Goal: Task Accomplishment & Management: Use online tool/utility

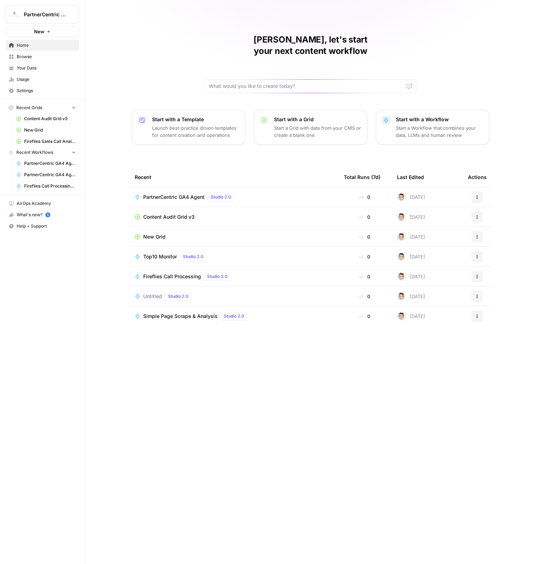
click at [181, 193] on div "PartnerCentric GA4 Agent Studio 2.0" at bounding box center [190, 197] width 94 height 9
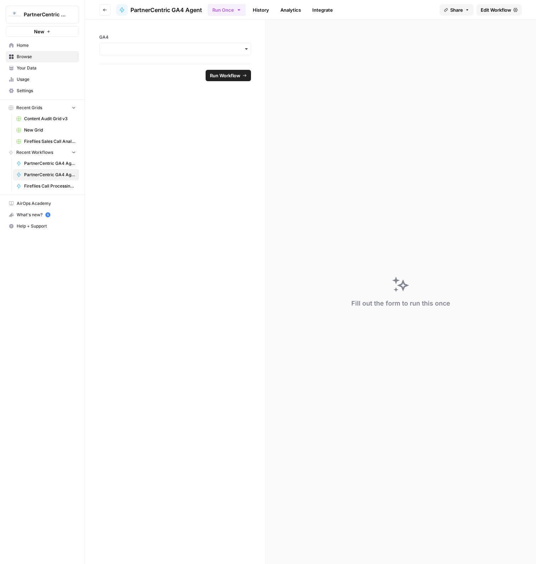
click at [499, 11] on span "Edit Workflow" at bounding box center [496, 9] width 30 height 7
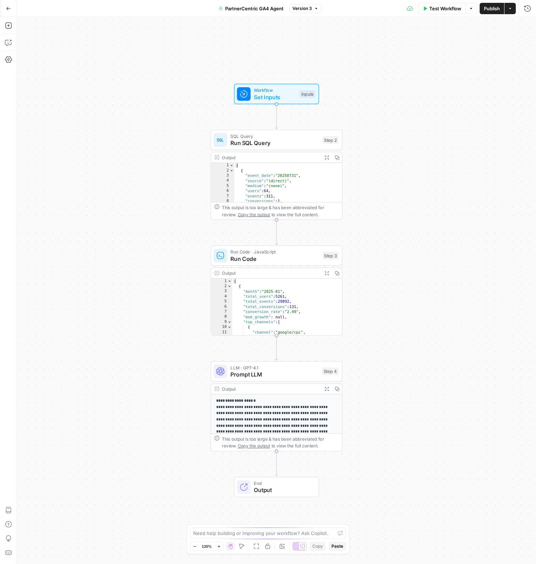
click at [11, 31] on div "Add Steps Copilot Settings AirOps Academy Help Give Feedback Shortcuts" at bounding box center [8, 290] width 17 height 547
click at [11, 28] on icon "button" at bounding box center [8, 25] width 7 height 7
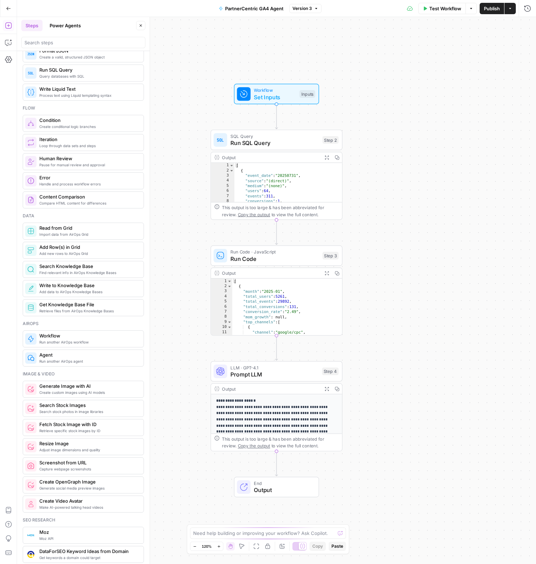
scroll to position [222, 0]
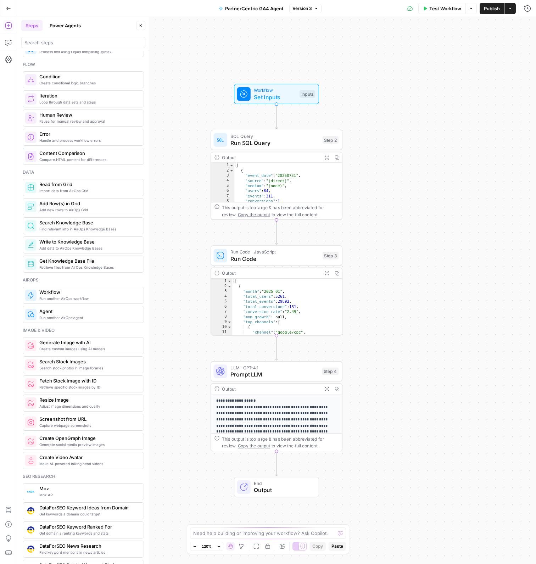
click at [57, 230] on div "Find relevant info in AirOps Knowledge Bases Search Knowledge Base" at bounding box center [83, 225] width 121 height 17
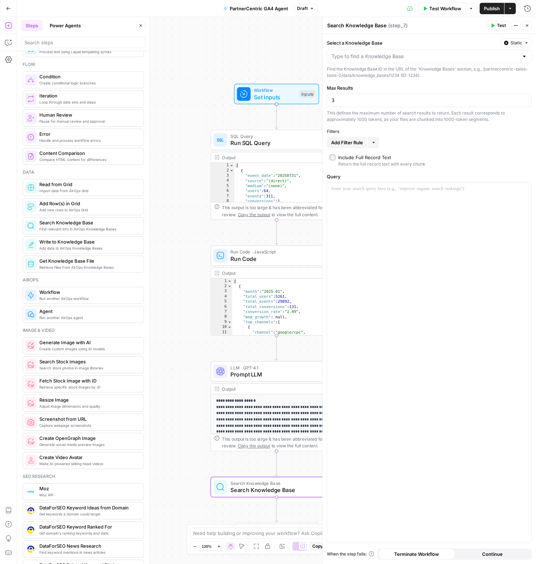
click at [368, 45] on label "Select a Knowledge Base" at bounding box center [412, 42] width 171 height 7
click at [368, 53] on input "Select a Knowledge Base" at bounding box center [424, 56] width 187 height 7
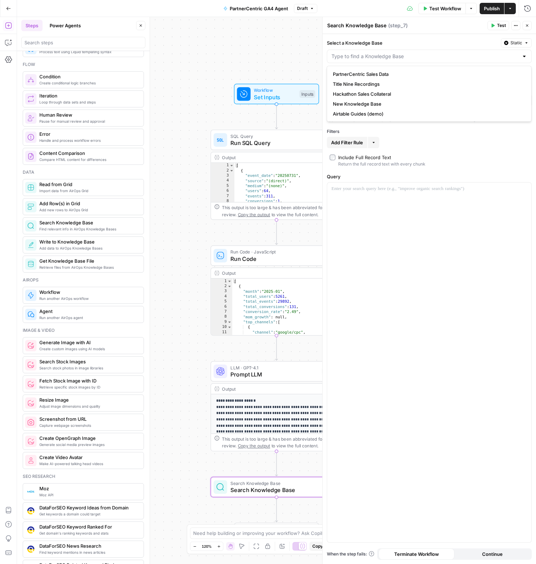
click at [383, 73] on span "PartnerCentric Sales Data" at bounding box center [428, 74] width 190 height 7
type input "PartnerCentric Sales Data"
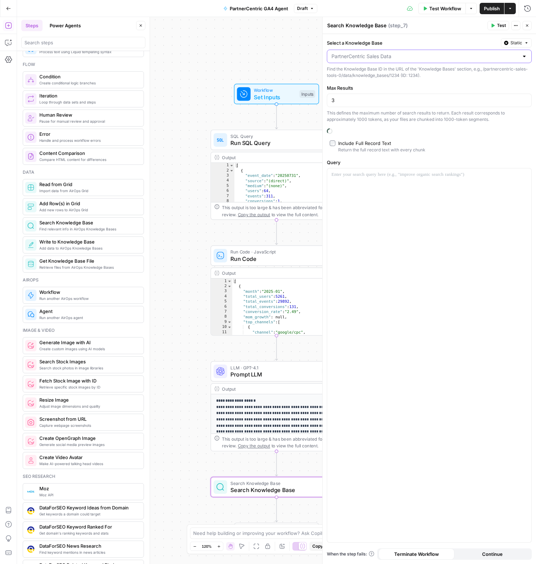
click at [420, 55] on input "Select a Knowledge Base" at bounding box center [424, 56] width 187 height 7
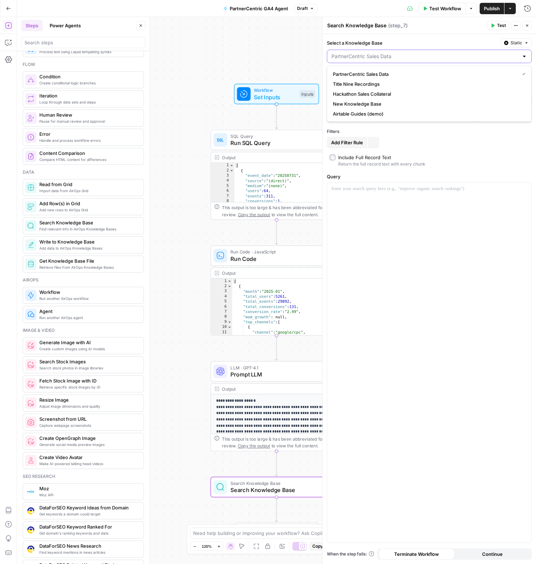
click at [420, 55] on input "Select a Knowledge Base" at bounding box center [424, 56] width 187 height 7
type input "PartnerCentric Sales Data"
click at [420, 40] on label "Select a Knowledge Base" at bounding box center [412, 42] width 171 height 7
click at [420, 53] on input "PartnerCentric Sales Data" at bounding box center [424, 56] width 187 height 7
type input "PartnerCentric Sales Data"
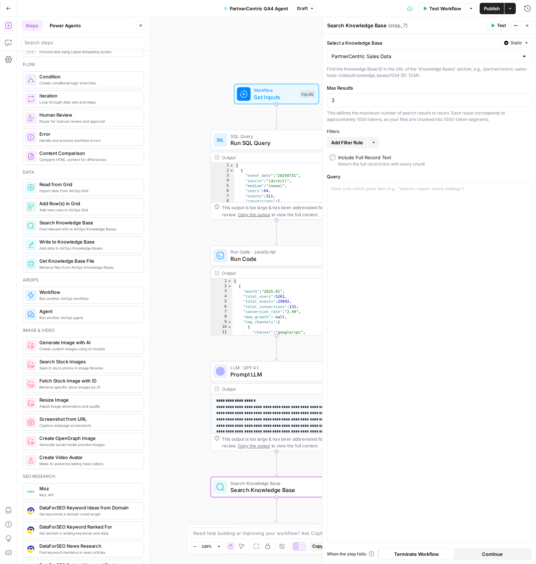
click at [418, 46] on label "Select a Knowledge Base" at bounding box center [412, 42] width 171 height 7
click at [418, 53] on input "PartnerCentric Sales Data" at bounding box center [424, 56] width 187 height 7
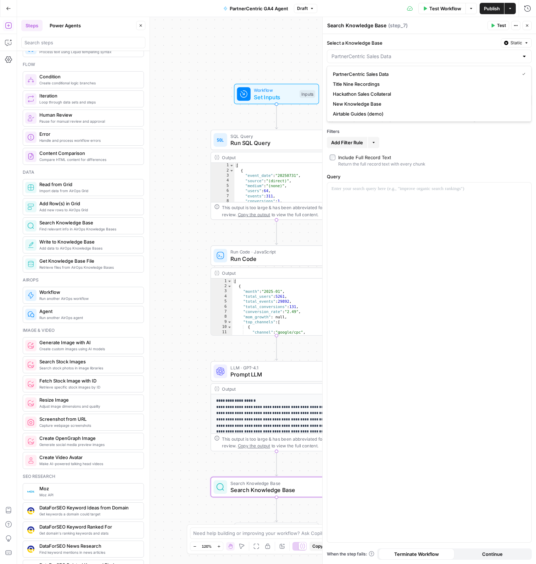
type input "PartnerCentric Sales Data"
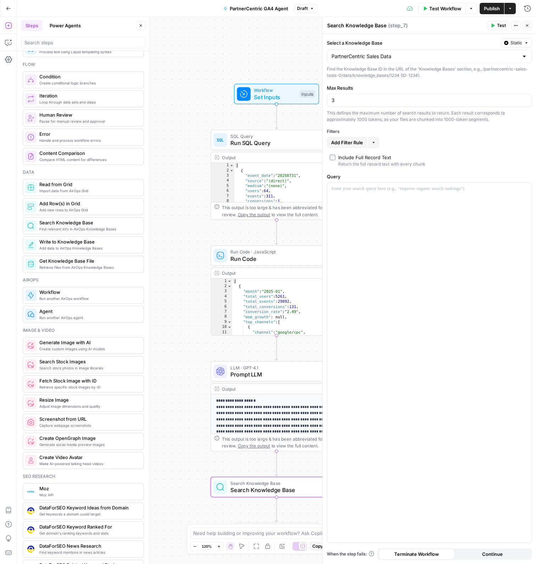
click at [424, 163] on div "Return the full record text with every chunk" at bounding box center [381, 164] width 87 height 6
click at [424, 162] on div "Return the full record text with every chunk" at bounding box center [381, 164] width 87 height 6
click at [409, 100] on input "3" at bounding box center [429, 100] width 196 height 7
click at [89, 264] on span "Retrieve files from AirOps Knowledge Bases" at bounding box center [88, 267] width 99 height 6
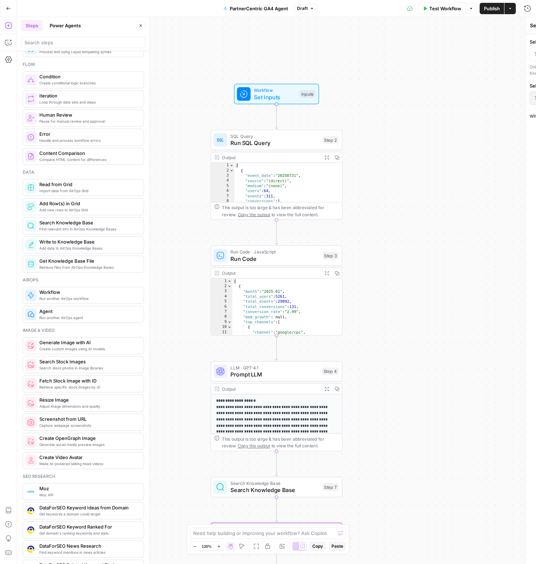
type textarea "Get Knowledge Base File"
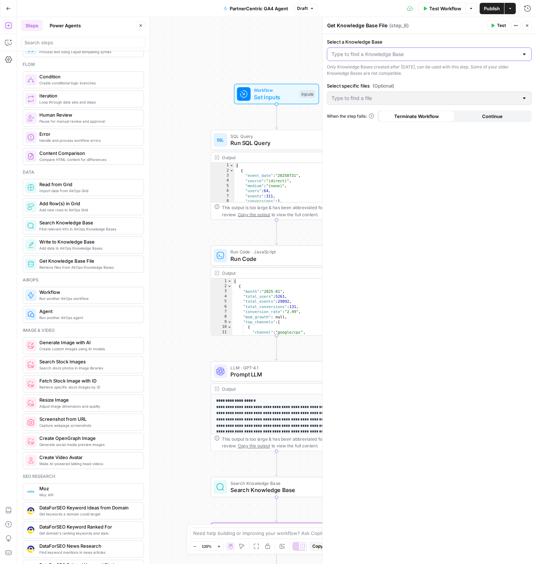
click at [358, 57] on input "Select a Knowledge Base" at bounding box center [424, 54] width 187 height 7
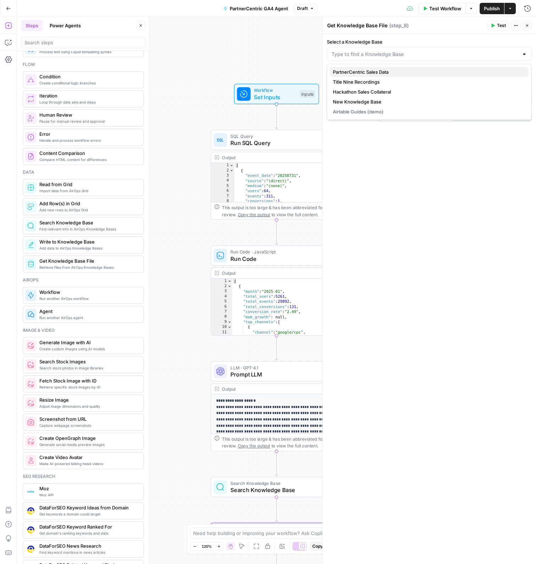
click at [380, 71] on span "PartnerCentric Sales Data" at bounding box center [428, 71] width 190 height 7
type input "PartnerCentric Sales Data"
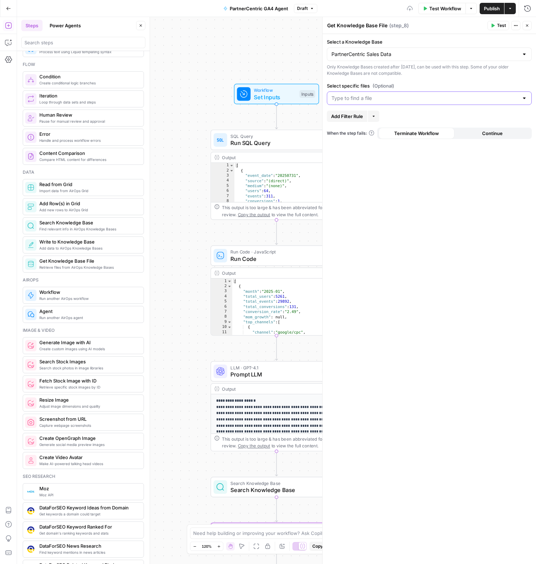
click at [383, 98] on input "Select specific files (Optional)" at bounding box center [424, 98] width 187 height 7
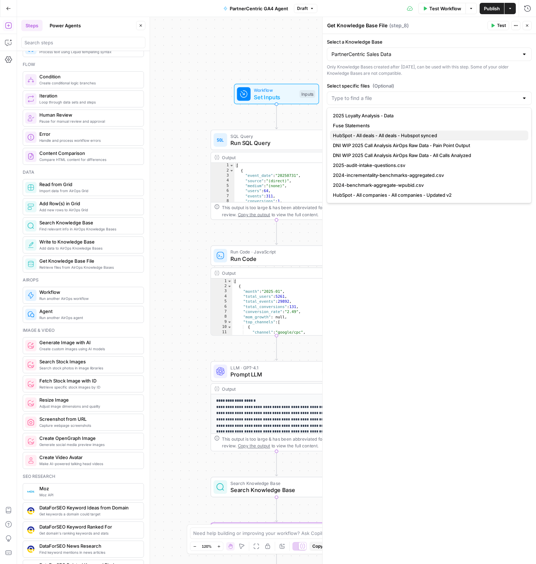
click at [405, 138] on span "HubSpot - All deals - All deals - Hubspot synced" at bounding box center [428, 135] width 190 height 7
click at [429, 77] on div "Select a Knowledge Base PartnerCentric Sales Data Only Knowledge Bases created …" at bounding box center [429, 299] width 213 height 530
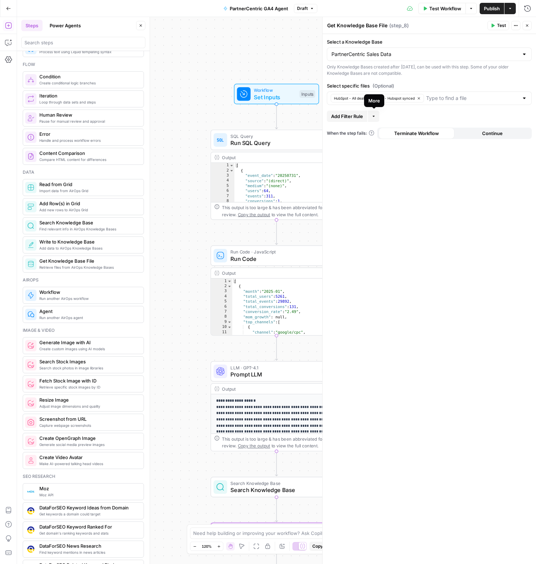
click at [376, 116] on icon "button" at bounding box center [374, 116] width 4 height 4
click at [350, 118] on span "Add Filter Rule" at bounding box center [347, 116] width 32 height 7
click at [359, 116] on input "text" at bounding box center [347, 117] width 33 height 7
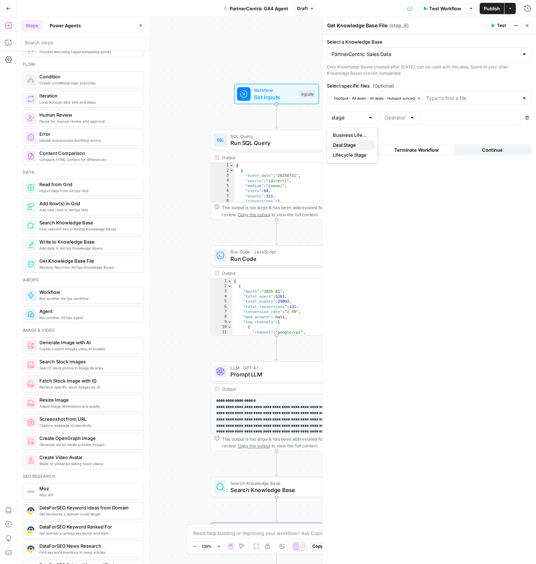
click at [350, 145] on span "Deal Stage" at bounding box center [351, 144] width 36 height 7
type input "Deal Stage"
click at [399, 120] on input "text" at bounding box center [396, 117] width 22 height 7
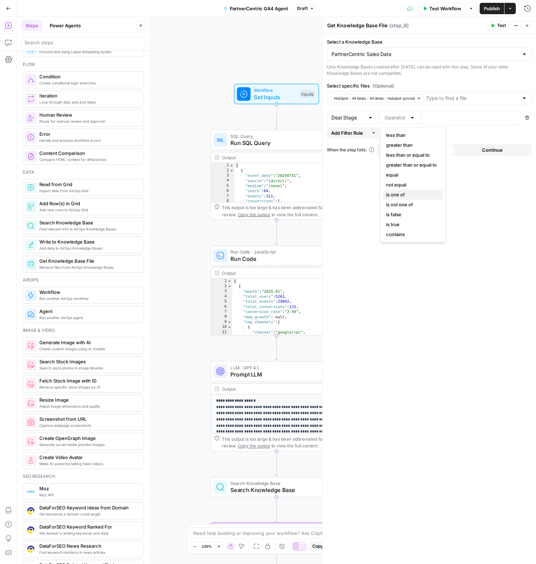
click at [413, 195] on span "is one of" at bounding box center [411, 194] width 51 height 7
type input "is one of"
click at [447, 119] on p at bounding box center [465, 117] width 78 height 7
click at [513, 117] on icon "button" at bounding box center [514, 118] width 4 height 4
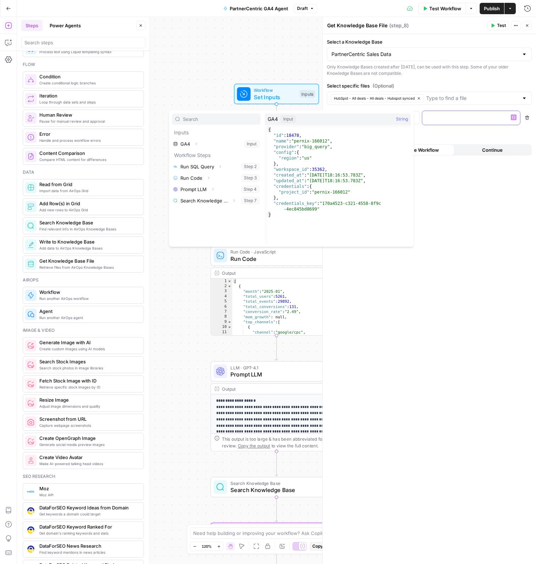
click at [513, 117] on icon "button" at bounding box center [514, 118] width 4 height 4
click at [454, 118] on p at bounding box center [465, 117] width 78 height 7
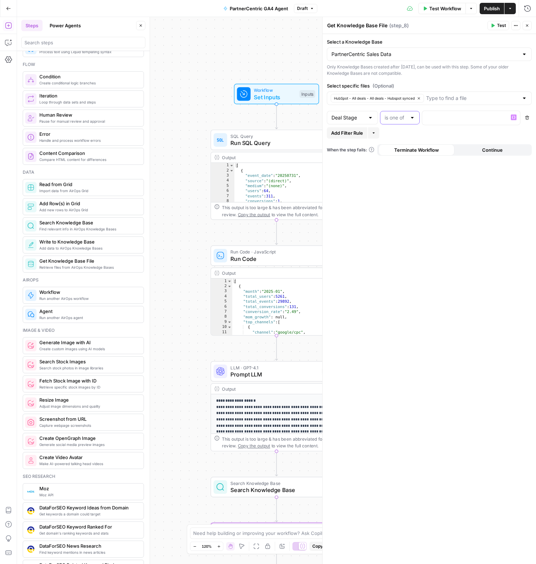
click at [406, 118] on input "text" at bounding box center [396, 117] width 22 height 7
type input "is one of"
click at [471, 112] on div at bounding box center [465, 118] width 87 height 14
click at [350, 135] on span "Add Filter Rule" at bounding box center [347, 132] width 32 height 7
click at [333, 135] on input "text" at bounding box center [334, 133] width 7 height 7
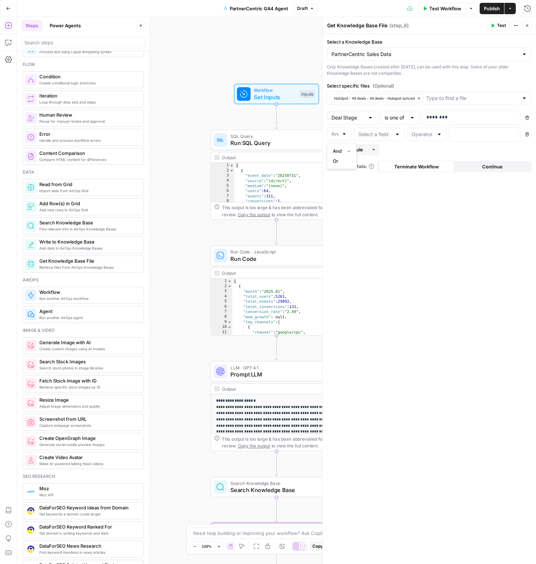
type input "And"
click at [426, 230] on div "Select a Knowledge Base PartnerCentric Sales Data Only Knowledge Bases created …" at bounding box center [429, 299] width 213 height 530
click at [348, 133] on div "And" at bounding box center [339, 133] width 25 height 13
click at [348, 133] on div at bounding box center [339, 133] width 25 height 13
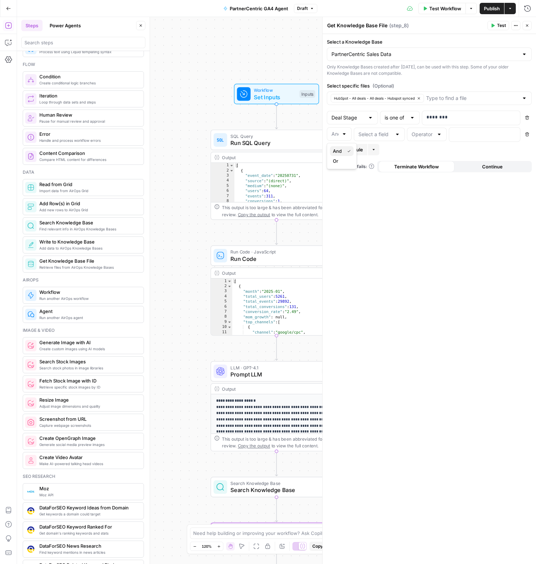
click at [344, 153] on div "And" at bounding box center [342, 150] width 18 height 7
type input "And"
click at [363, 136] on input "text" at bounding box center [374, 134] width 33 height 7
click at [368, 151] on span "Close Date" at bounding box center [378, 151] width 36 height 7
type input "Close Date"
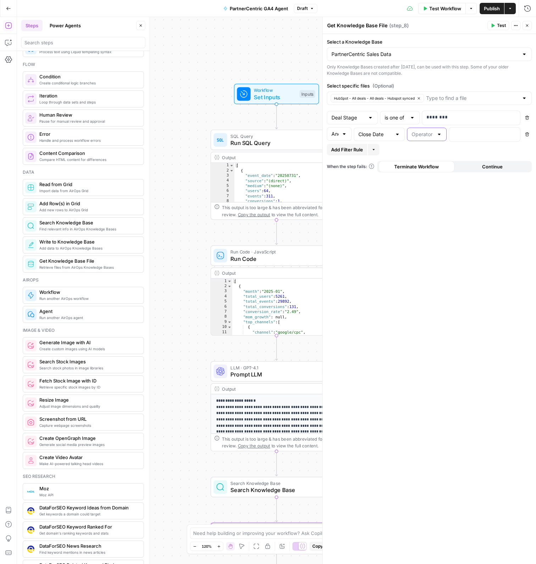
click at [421, 133] on input "text" at bounding box center [423, 134] width 22 height 7
click at [525, 135] on icon "button" at bounding box center [527, 134] width 4 height 4
click at [433, 117] on p "********" at bounding box center [471, 117] width 90 height 7
click at [432, 218] on div "Select a Knowledge Base PartnerCentric Sales Data Only Knowledge Bases created …" at bounding box center [429, 299] width 213 height 530
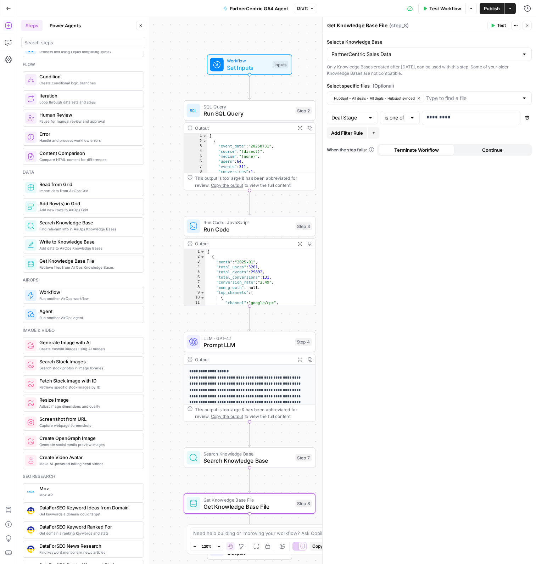
drag, startPoint x: 240, startPoint y: 66, endPoint x: 213, endPoint y: 37, distance: 39.9
click at [213, 37] on div "Workflow Set Inputs Inputs SQL Query Run SQL Query Step 2 Output Expand Output …" at bounding box center [276, 290] width 519 height 547
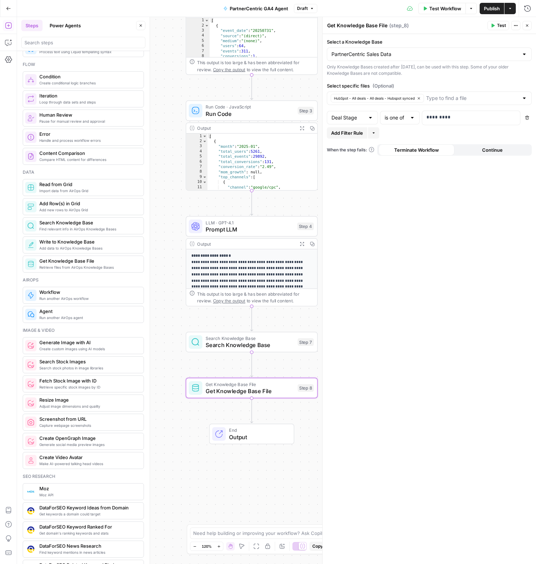
drag, startPoint x: 282, startPoint y: 490, endPoint x: 284, endPoint y: 374, distance: 116.3
click at [284, 374] on div "Workflow Set Inputs Inputs SQL Query Run SQL Query Step 2 Output Expand Output …" at bounding box center [276, 290] width 519 height 547
click at [270, 341] on span "Search Knowledge Base" at bounding box center [250, 344] width 89 height 9
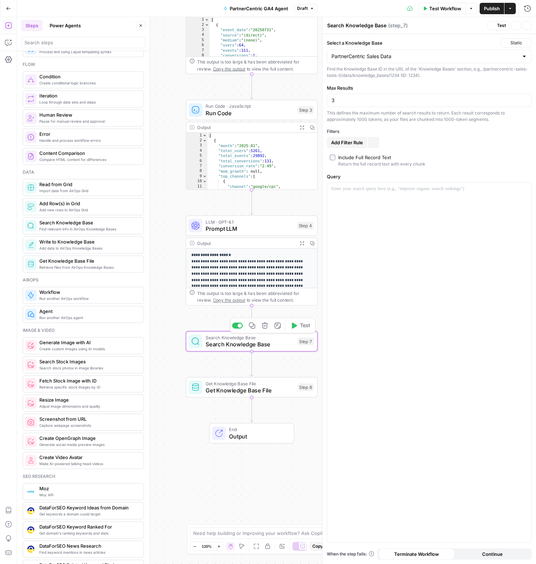
click at [266, 324] on icon "button" at bounding box center [265, 325] width 7 height 7
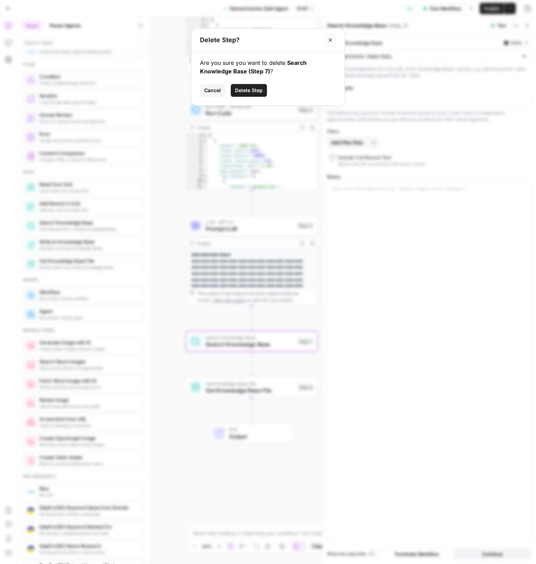
click at [260, 88] on span "Delete Step" at bounding box center [249, 90] width 28 height 7
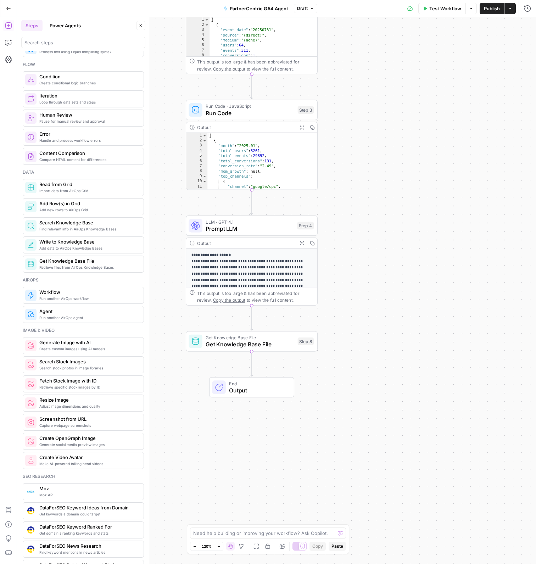
click at [262, 346] on span "Get Knowledge Base File" at bounding box center [250, 344] width 89 height 9
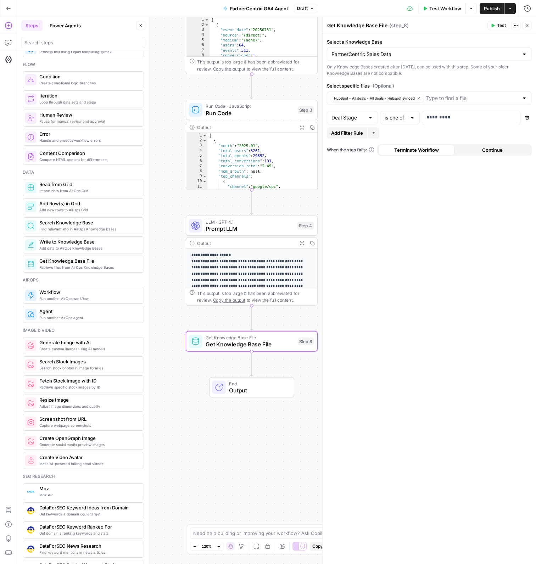
click at [493, 24] on icon "button" at bounding box center [493, 25] width 4 height 4
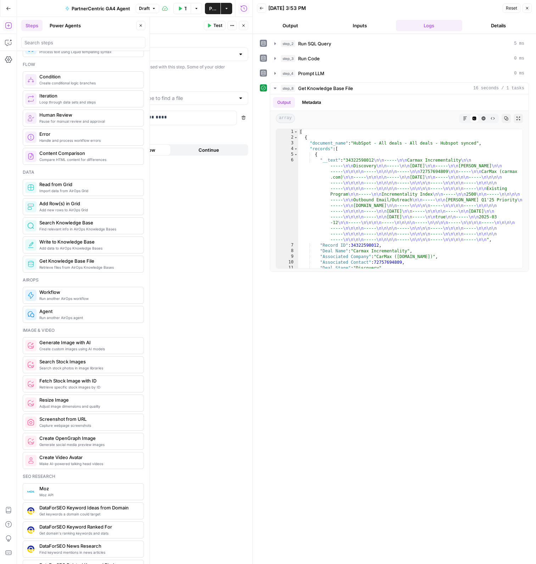
click at [323, 379] on div "step_2 Run SQL Query 5 ms step_3 Run Code 0 ms step_4 Prompt LLM 0 ms step_8 Ge…" at bounding box center [394, 299] width 269 height 523
click at [215, 202] on div "Select a Knowledge Base PartnerCentric Sales Data Only Knowledge Bases created …" at bounding box center [145, 299] width 213 height 530
click at [240, 118] on button "Delete" at bounding box center [243, 117] width 9 height 9
click at [397, 274] on div "step_2 Run SQL Query 5 ms step_3 Run Code 0 ms step_4 Prompt LLM 0 ms step_8 Ge…" at bounding box center [394, 299] width 269 height 523
click at [223, 26] on button "Test" at bounding box center [215, 25] width 22 height 9
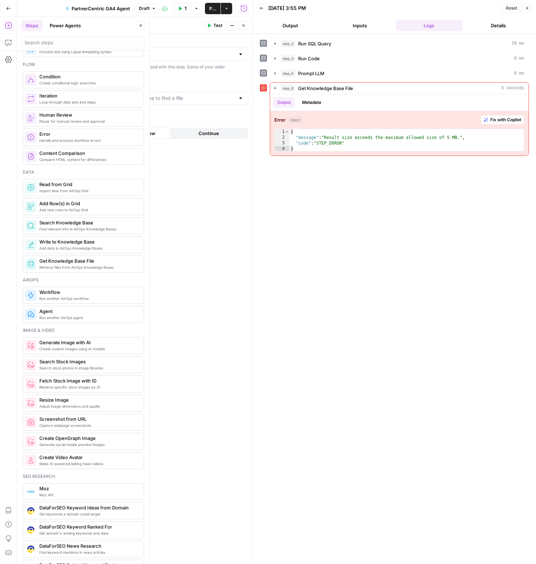
click at [337, 211] on div "step_2 Run SQL Query 29 ms step_3 Run Code 0 ms step_4 Prompt LLM 0 ms step_8 G…" at bounding box center [394, 299] width 269 height 523
click at [530, 9] on button "Close" at bounding box center [527, 8] width 9 height 9
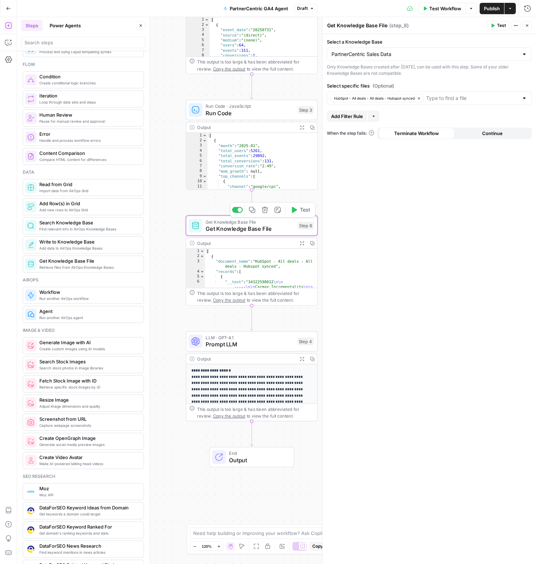
click at [242, 229] on span "Get Knowledge Base File" at bounding box center [250, 228] width 89 height 9
click at [270, 210] on button "Delete step" at bounding box center [265, 210] width 11 height 11
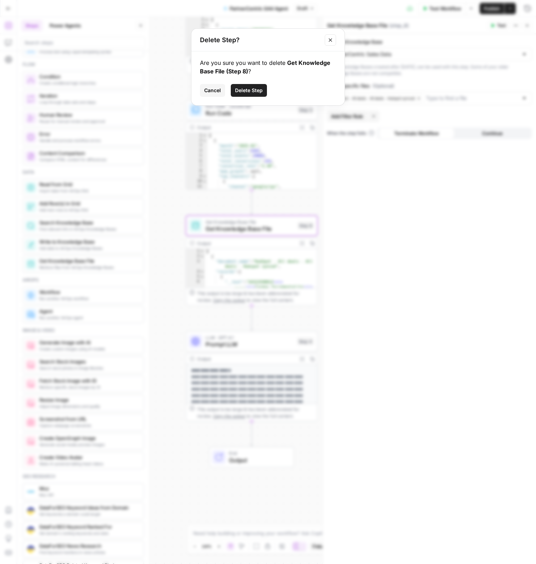
click at [250, 87] on span "Delete Step" at bounding box center [249, 90] width 28 height 7
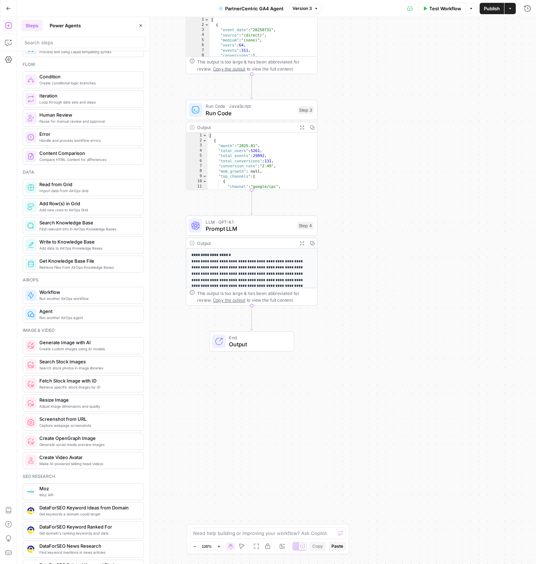
click at [1, 11] on div "Go Back" at bounding box center [8, 8] width 17 height 17
click at [9, 9] on icon "button" at bounding box center [8, 8] width 5 height 5
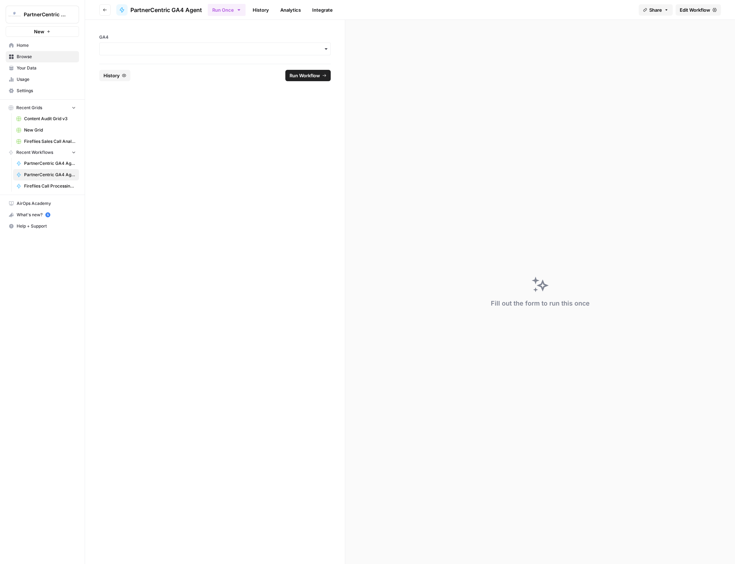
click at [44, 174] on span "PartnerCentric GA4 Agent" at bounding box center [50, 175] width 52 height 6
click at [44, 163] on span "PartnerCentric GA4 Agent - Leads - SQLs" at bounding box center [50, 163] width 52 height 6
click at [536, 9] on span "Edit Workflow" at bounding box center [695, 9] width 30 height 7
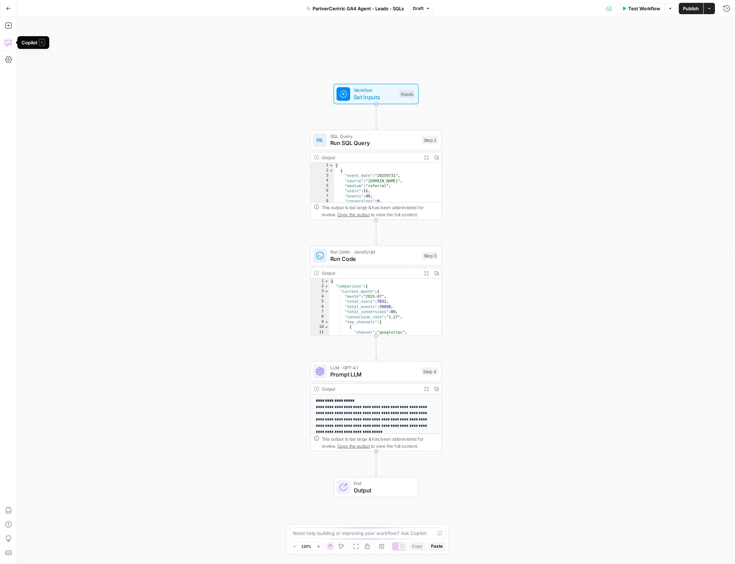
click at [10, 41] on icon "button" at bounding box center [8, 42] width 7 height 7
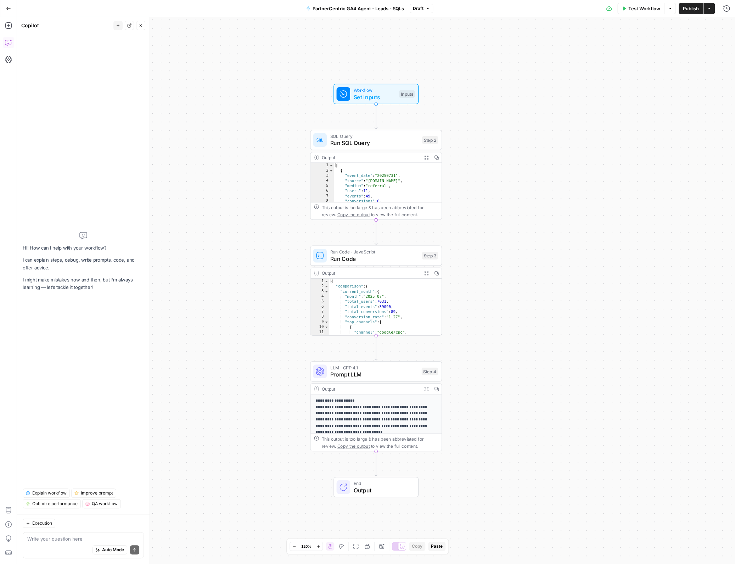
click at [10, 41] on icon "button" at bounding box center [8, 42] width 7 height 7
click at [8, 9] on icon "button" at bounding box center [8, 8] width 5 height 5
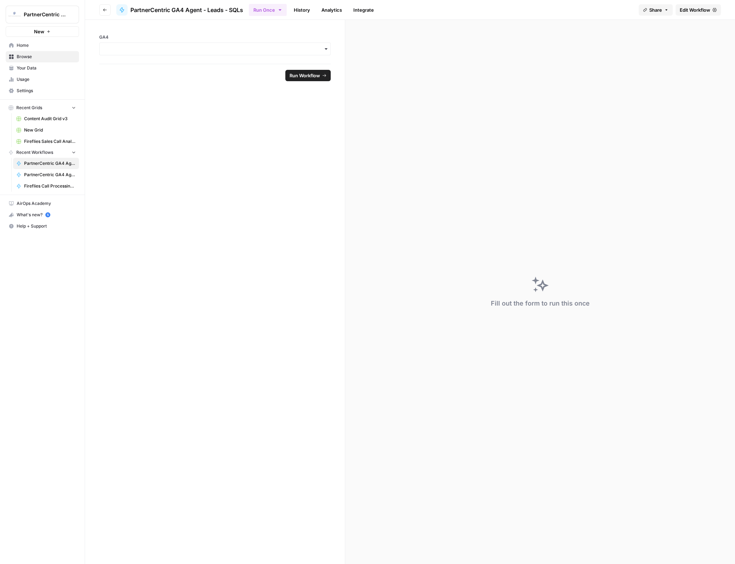
click at [105, 11] on icon "button" at bounding box center [105, 10] width 4 height 4
